Goal: Task Accomplishment & Management: Manage account settings

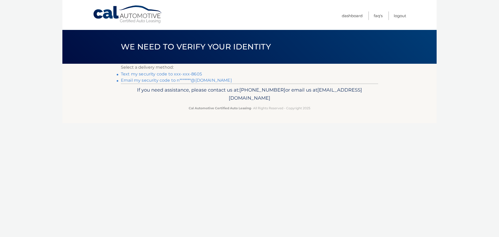
click at [189, 74] on link "Text my security code to xxx-xxx-8605" at bounding box center [161, 73] width 81 height 5
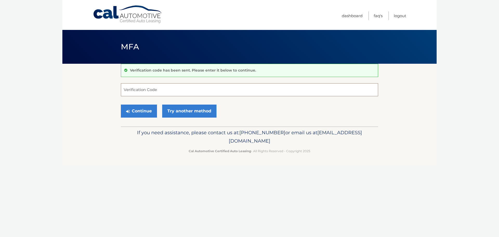
click at [147, 86] on input "Verification Code" at bounding box center [249, 89] width 257 height 13
type input "361186"
click at [145, 113] on button "Continue" at bounding box center [139, 110] width 36 height 13
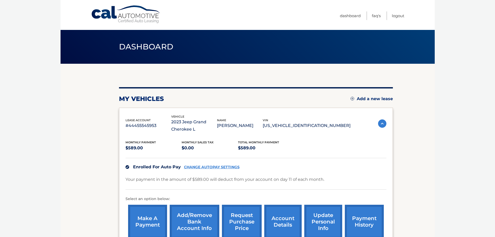
drag, startPoint x: 167, startPoint y: 121, endPoint x: 199, endPoint y: 131, distance: 33.4
drag, startPoint x: 199, startPoint y: 131, endPoint x: 297, endPoint y: 134, distance: 98.0
click at [297, 134] on div "Monthly Payment $589.00 Monthly sales Tax $0.00 Total Monthly Payment $589.00 E…" at bounding box center [255, 187] width 261 height 108
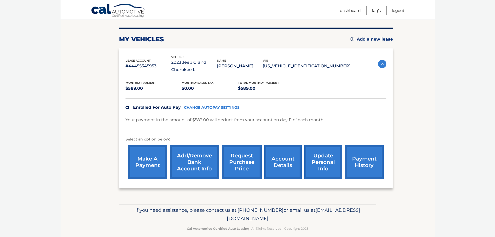
scroll to position [66, 0]
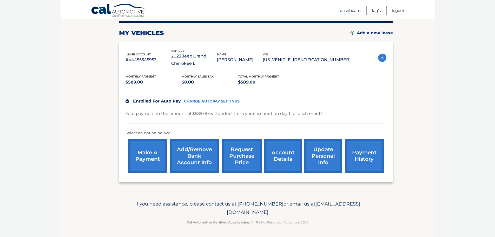
click at [345, 11] on link "Dashboard" at bounding box center [350, 10] width 21 height 9
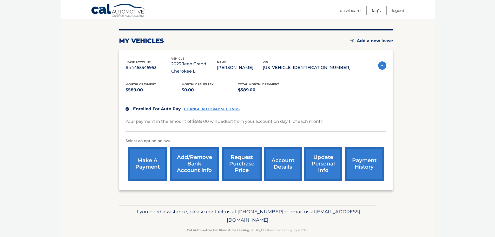
scroll to position [66, 0]
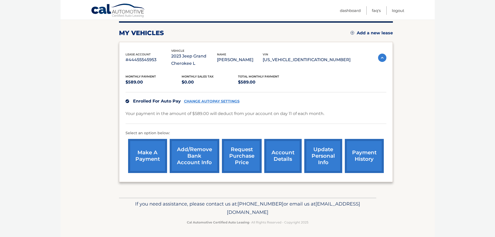
click at [286, 155] on link "account details" at bounding box center [282, 156] width 37 height 34
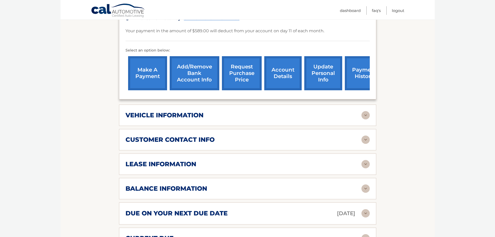
scroll to position [156, 0]
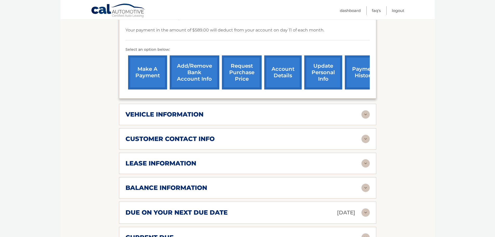
click at [366, 115] on img at bounding box center [365, 114] width 8 height 8
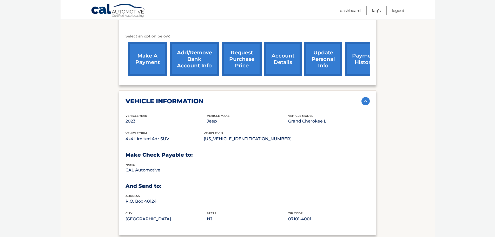
scroll to position [182, 0]
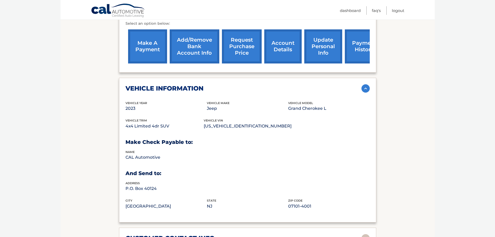
click at [366, 87] on img at bounding box center [365, 88] width 8 height 8
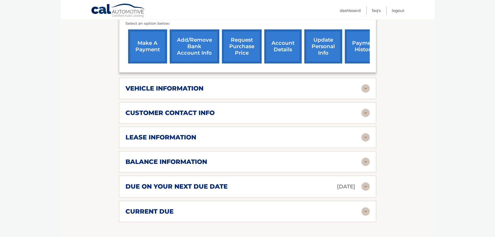
click at [365, 111] on img at bounding box center [365, 113] width 8 height 8
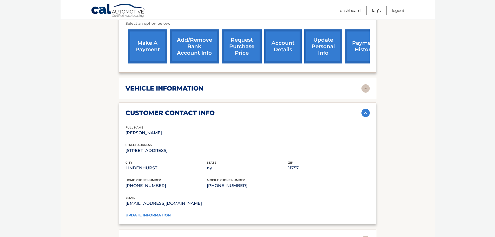
click at [365, 111] on img at bounding box center [365, 113] width 8 height 8
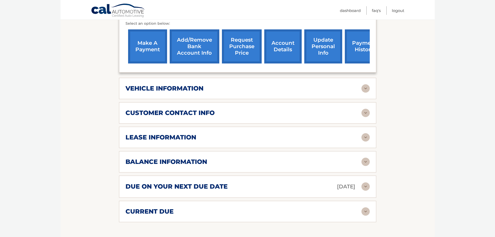
click at [365, 137] on img at bounding box center [365, 137] width 8 height 8
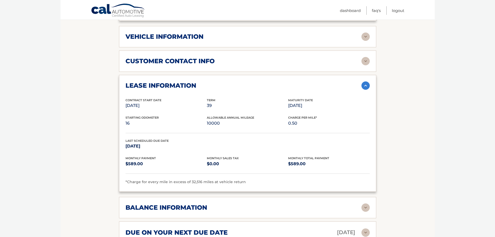
scroll to position [234, 0]
click at [367, 84] on img at bounding box center [365, 85] width 8 height 8
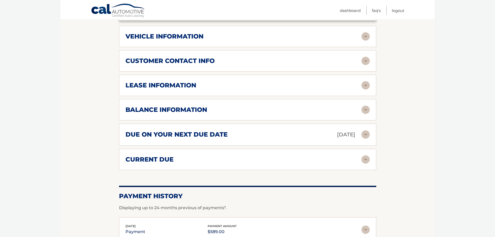
click at [365, 111] on img at bounding box center [365, 109] width 8 height 8
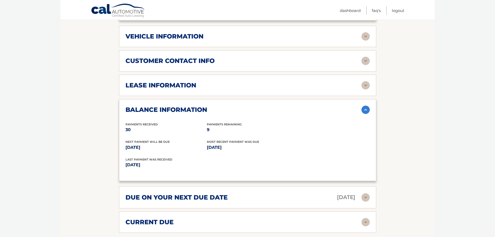
click at [365, 111] on img at bounding box center [365, 109] width 8 height 8
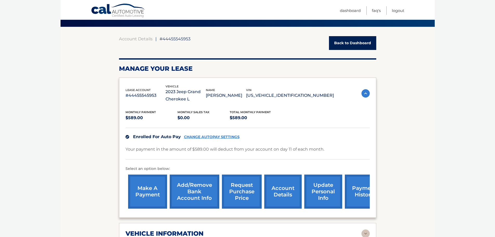
scroll to position [26, 0]
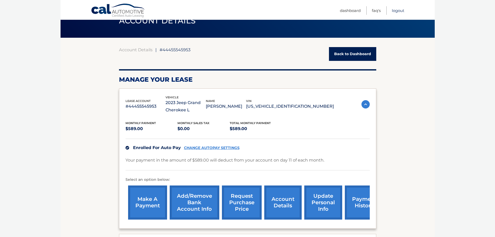
click at [397, 11] on link "Logout" at bounding box center [398, 10] width 12 height 9
